Goal: Information Seeking & Learning: Learn about a topic

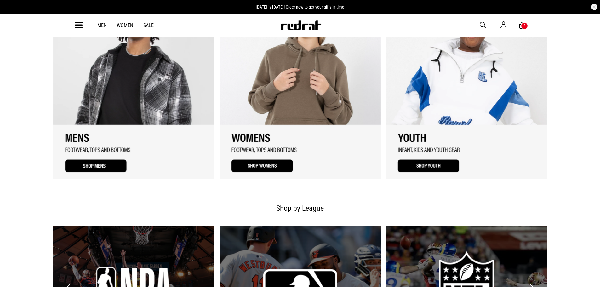
drag, startPoint x: 481, startPoint y: 24, endPoint x: 350, endPoint y: 25, distance: 131.4
click at [481, 24] on span "button" at bounding box center [483, 25] width 6 height 8
click at [214, 26] on input "search" at bounding box center [283, 25] width 189 height 13
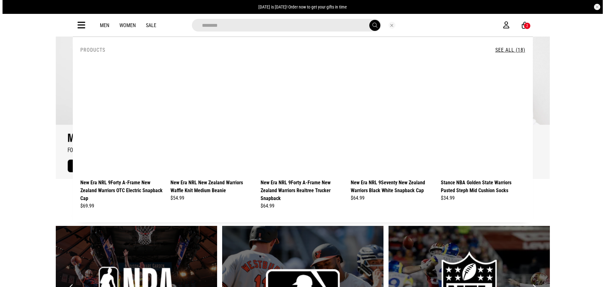
scroll to position [538, 0]
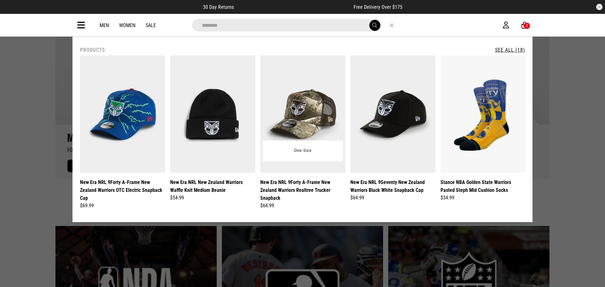
type input "********"
click at [289, 97] on img at bounding box center [302, 113] width 85 height 117
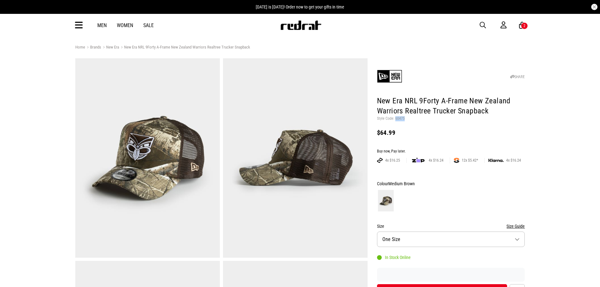
click at [298, 29] on img at bounding box center [301, 24] width 42 height 9
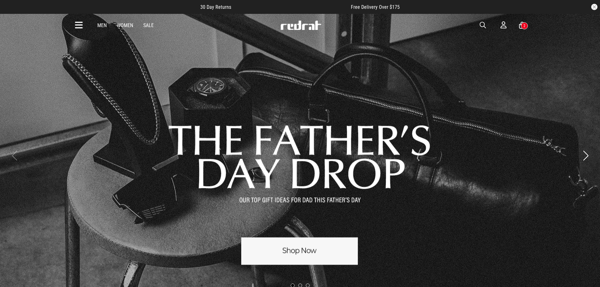
drag, startPoint x: 482, startPoint y: 25, endPoint x: 396, endPoint y: 26, distance: 86.7
click at [482, 25] on span "button" at bounding box center [483, 25] width 6 height 8
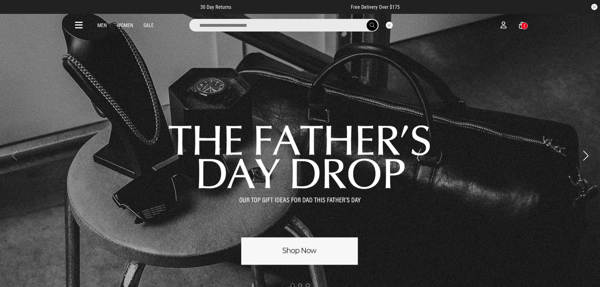
click at [237, 25] on input "search" at bounding box center [283, 25] width 189 height 13
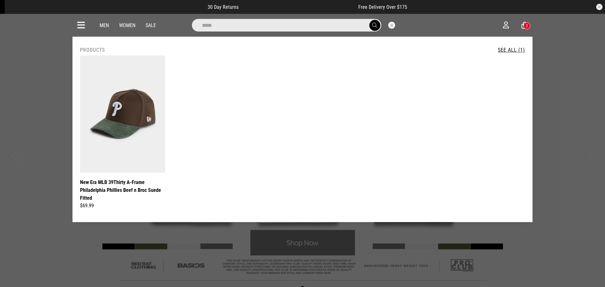
drag, startPoint x: 225, startPoint y: 24, endPoint x: 168, endPoint y: 23, distance: 57.4
click at [170, 23] on div "*****" at bounding box center [297, 25] width 412 height 13
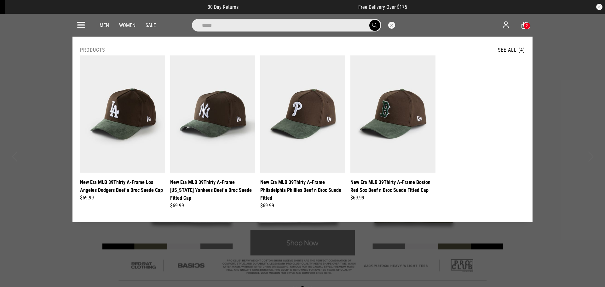
type input "****"
click at [369, 20] on button "submit" at bounding box center [374, 25] width 11 height 11
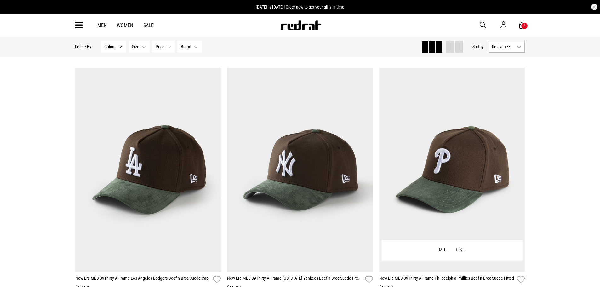
scroll to position [63, 0]
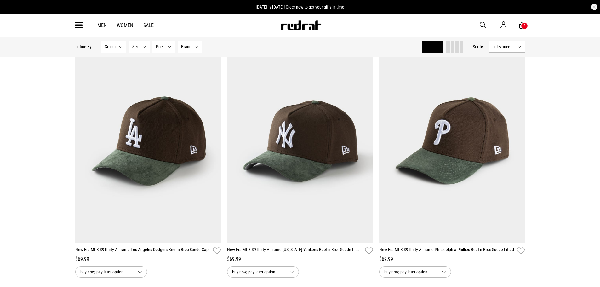
click at [451, 46] on span at bounding box center [453, 47] width 4 height 12
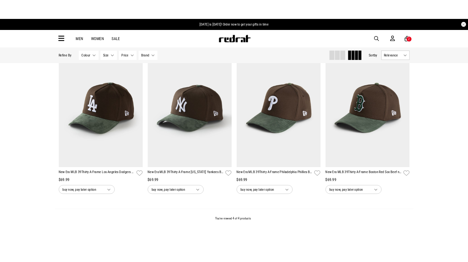
scroll to position [0, 0]
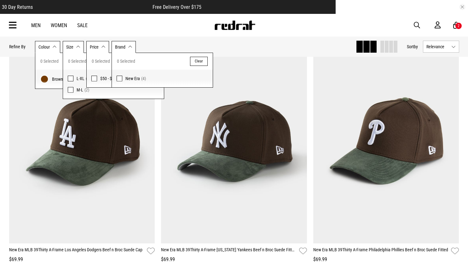
click at [291, 33] on div "Men Women Sale Sign in New Back Footwear Back Mens Back Womens Back Youth & Kid…" at bounding box center [234, 25] width 460 height 23
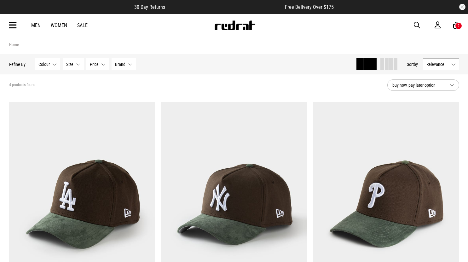
click at [324, 6] on article "30 Day Returns Free Delivery Over $175" at bounding box center [234, 7] width 468 height 14
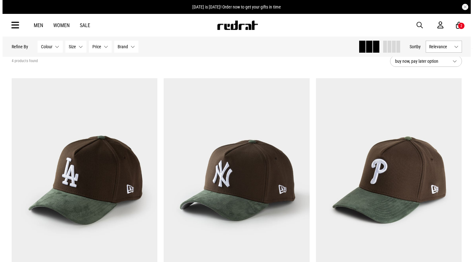
scroll to position [32, 0]
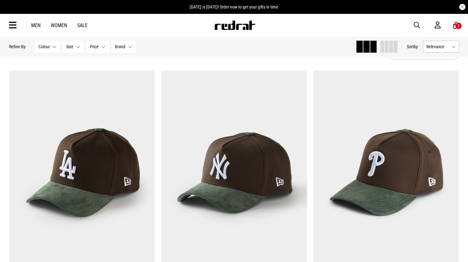
click at [386, 47] on span at bounding box center [387, 47] width 4 height 12
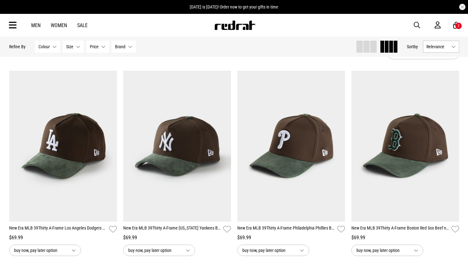
click at [179, 24] on div "Men Women Sale Sign in New Back Footwear Back Mens Back Womens Back Youth & Kid…" at bounding box center [234, 25] width 460 height 23
click at [159, 28] on div "Men Women Sale Sign in New Back Footwear Back Mens Back Womens Back Youth & Kid…" at bounding box center [234, 25] width 460 height 23
click at [416, 24] on span "button" at bounding box center [417, 25] width 6 height 8
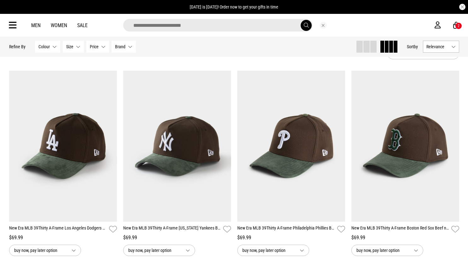
click at [196, 26] on input "search" at bounding box center [217, 25] width 189 height 13
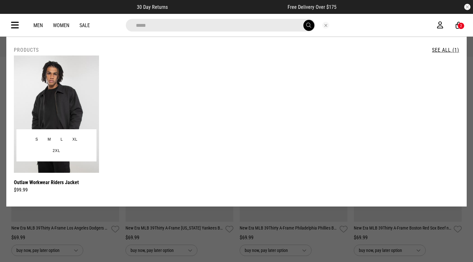
type input "*****"
click at [55, 107] on img at bounding box center [56, 113] width 85 height 117
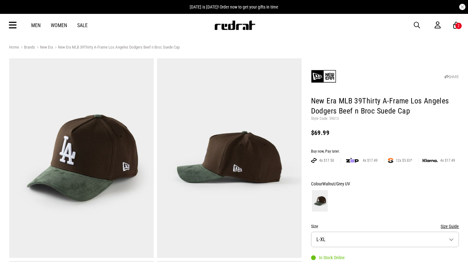
click at [332, 118] on p "Style Code: 59613" at bounding box center [385, 118] width 148 height 5
copy p "59613"
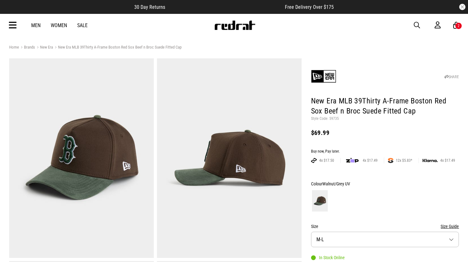
drag, startPoint x: 416, startPoint y: 25, endPoint x: 325, endPoint y: 29, distance: 91.8
click at [416, 25] on span "button" at bounding box center [417, 25] width 6 height 8
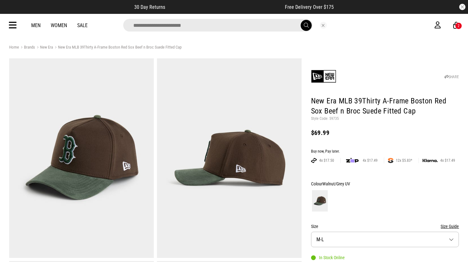
click at [173, 27] on input "search" at bounding box center [217, 25] width 189 height 13
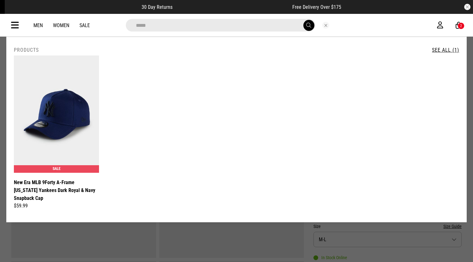
drag, startPoint x: 154, startPoint y: 25, endPoint x: 107, endPoint y: 25, distance: 47.3
click at [107, 25] on div "*****" at bounding box center [231, 25] width 412 height 13
paste input "search"
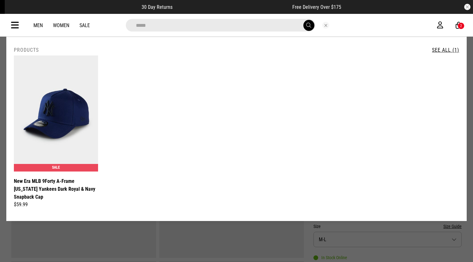
drag, startPoint x: 153, startPoint y: 26, endPoint x: 122, endPoint y: 25, distance: 31.2
click at [123, 25] on div "*****" at bounding box center [231, 25] width 221 height 13
paste input "search"
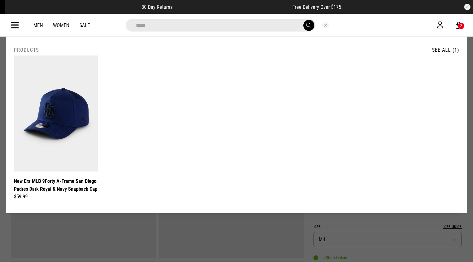
drag, startPoint x: 150, startPoint y: 24, endPoint x: 124, endPoint y: 24, distance: 26.5
click at [124, 24] on div "*****" at bounding box center [231, 25] width 221 height 13
paste input "search"
drag, startPoint x: 156, startPoint y: 23, endPoint x: 116, endPoint y: 23, distance: 40.3
click at [116, 23] on div "*****" at bounding box center [231, 25] width 412 height 13
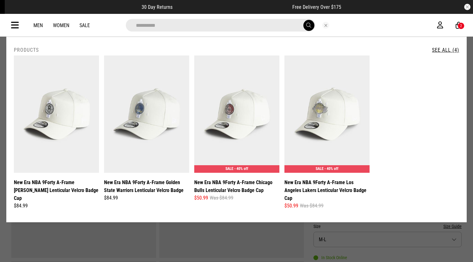
drag, startPoint x: 165, startPoint y: 25, endPoint x: 114, endPoint y: 25, distance: 51.4
click at [114, 25] on div "**********" at bounding box center [231, 25] width 412 height 13
paste input "search"
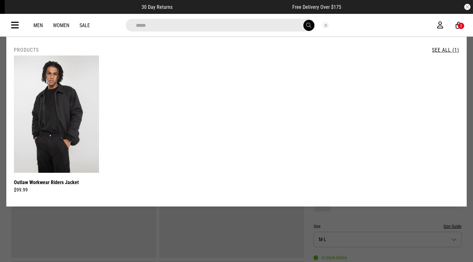
drag, startPoint x: 153, startPoint y: 24, endPoint x: 113, endPoint y: 24, distance: 39.7
click at [113, 24] on div "*****" at bounding box center [231, 25] width 412 height 13
paste input "search"
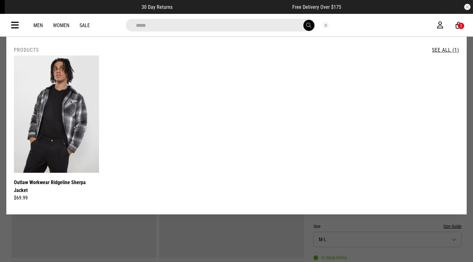
drag, startPoint x: 158, startPoint y: 23, endPoint x: 121, endPoint y: 24, distance: 36.3
click at [122, 24] on div "*****" at bounding box center [231, 25] width 221 height 13
paste input "search"
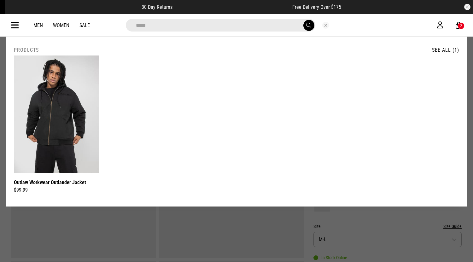
drag, startPoint x: 151, startPoint y: 26, endPoint x: 111, endPoint y: 26, distance: 40.3
click at [111, 26] on div "*****" at bounding box center [231, 25] width 412 height 13
paste input "search"
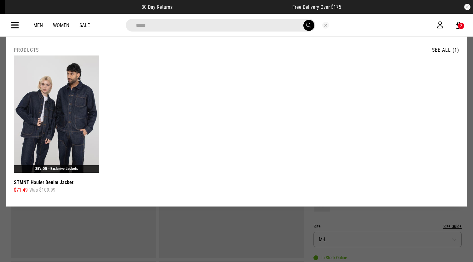
type input "*****"
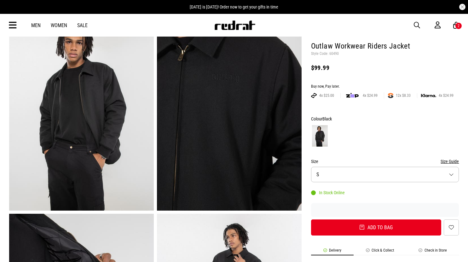
scroll to position [95, 0]
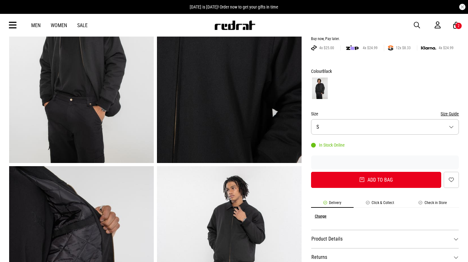
click at [306, 104] on div "SHARE Outlaw Workwear Riders Jacket Style Code: 60490 $99.99 Buy now, Pay later…" at bounding box center [381, 267] width 158 height 608
drag, startPoint x: 237, startPoint y: 26, endPoint x: 229, endPoint y: 27, distance: 7.3
click at [237, 26] on img at bounding box center [235, 24] width 42 height 9
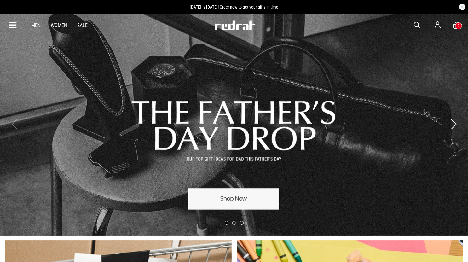
click at [13, 24] on icon at bounding box center [13, 25] width 8 height 10
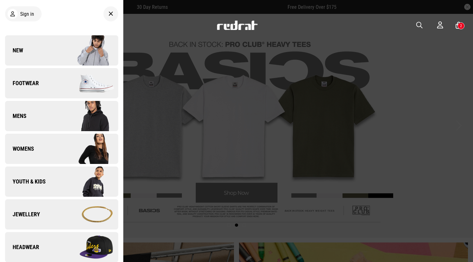
click at [50, 49] on link "New" at bounding box center [61, 50] width 113 height 30
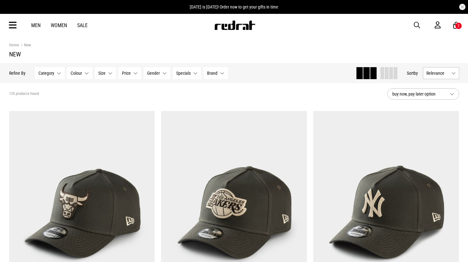
click at [388, 74] on div at bounding box center [389, 73] width 18 height 12
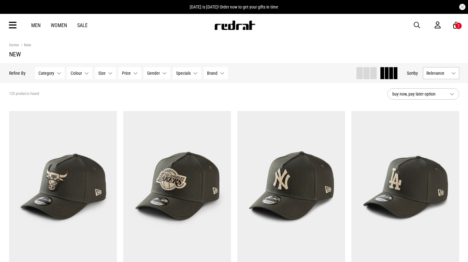
click at [440, 74] on span "Relevance" at bounding box center [437, 73] width 22 height 5
click at [438, 84] on li "Newest" at bounding box center [441, 84] width 36 height 11
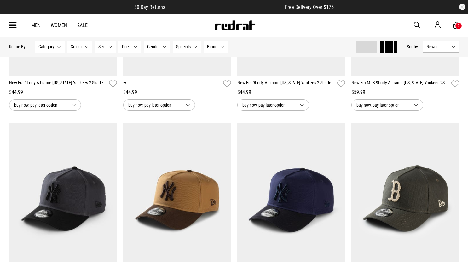
scroll to position [410, 0]
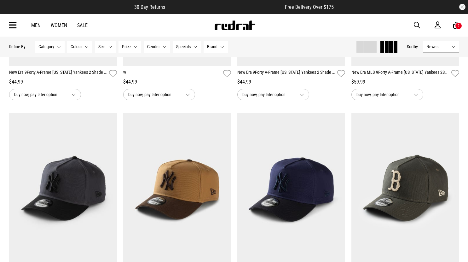
scroll to position [441, 0]
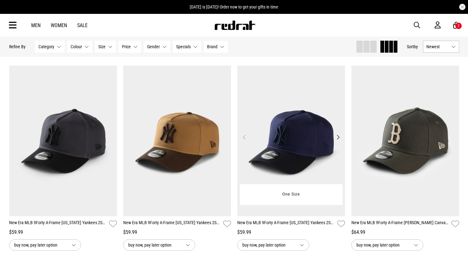
drag, startPoint x: 338, startPoint y: 138, endPoint x: 331, endPoint y: 139, distance: 6.3
click at [338, 138] on button "Next" at bounding box center [338, 137] width 8 height 8
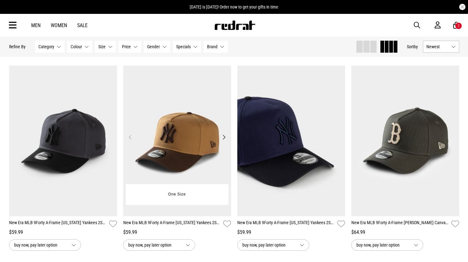
click at [225, 138] on button "Next" at bounding box center [224, 137] width 8 height 8
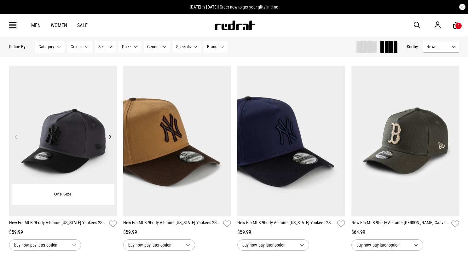
click at [110, 139] on button "Next" at bounding box center [110, 137] width 8 height 8
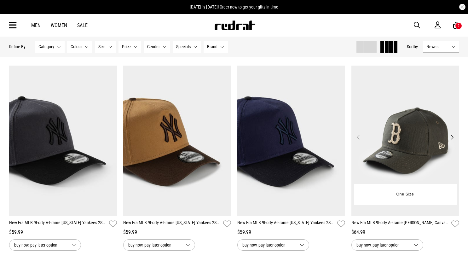
click at [451, 139] on button "Next" at bounding box center [452, 137] width 8 height 8
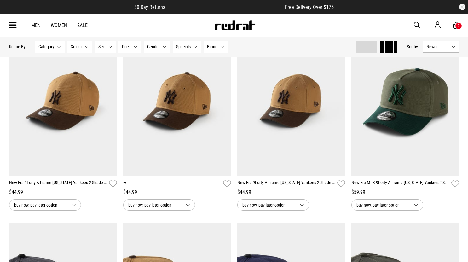
scroll to position [252, 0]
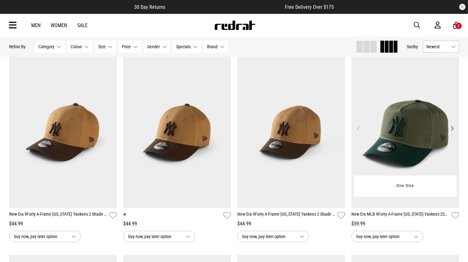
click at [453, 128] on button "Next" at bounding box center [452, 128] width 8 height 8
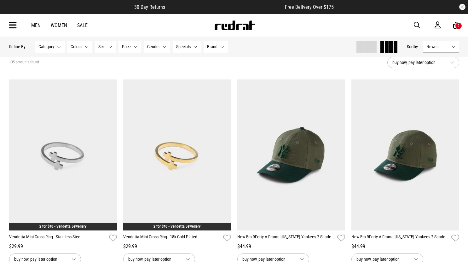
scroll to position [0, 0]
